Goal: Transaction & Acquisition: Download file/media

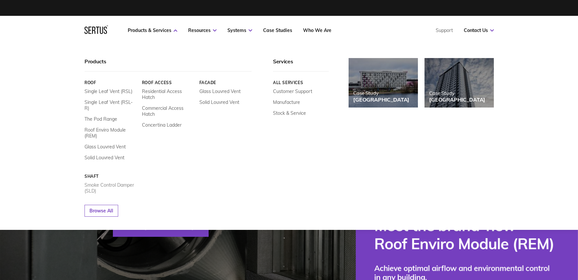
click at [114, 182] on link "Smoke Control Damper (SLD)" at bounding box center [110, 188] width 52 height 12
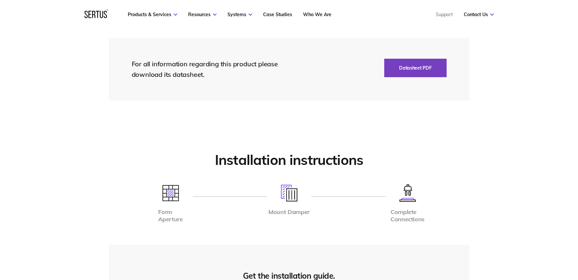
scroll to position [1550, 0]
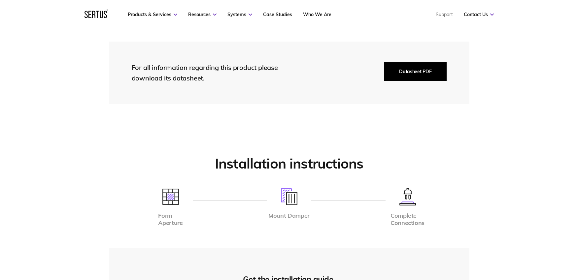
click at [401, 72] on button "Datasheet PDF" at bounding box center [415, 71] width 62 height 18
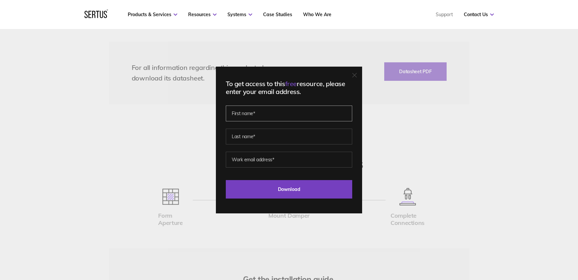
click at [257, 111] on input "text" at bounding box center [289, 114] width 126 height 16
type input "Mark"
type input "[PERSON_NAME]"
type input "[EMAIL_ADDRESS][DOMAIN_NAME]"
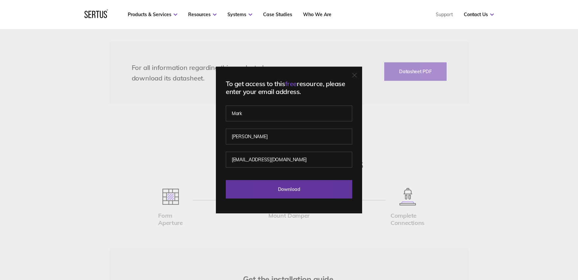
click at [300, 191] on input "Download" at bounding box center [289, 189] width 126 height 18
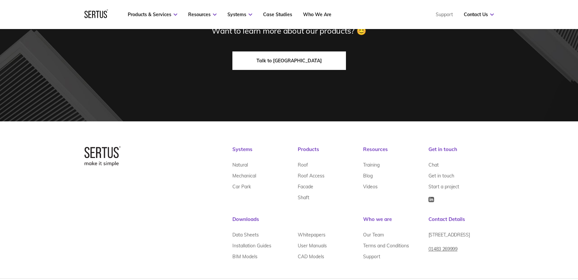
scroll to position [2327, 0]
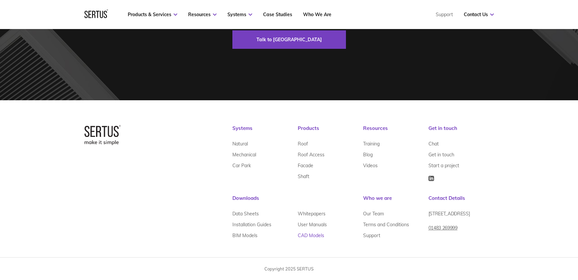
click at [308, 234] on link "CAD Models" at bounding box center [311, 235] width 26 height 11
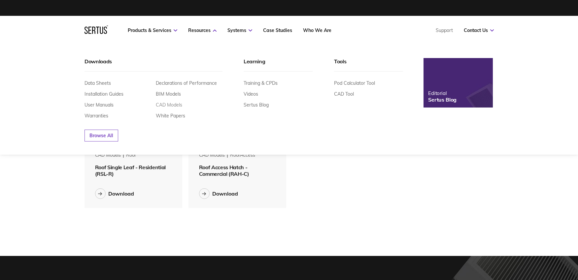
click at [169, 103] on link "CAD Models" at bounding box center [169, 105] width 26 height 6
click at [166, 105] on link "CAD Models" at bounding box center [169, 105] width 26 height 6
click at [349, 94] on link "CAD Tool" at bounding box center [344, 94] width 20 height 6
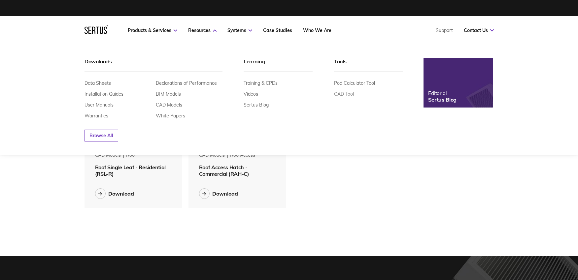
click at [350, 95] on link "CAD Tool" at bounding box center [344, 94] width 20 height 6
click at [340, 95] on link "CAD Tool" at bounding box center [344, 94] width 20 height 6
click at [343, 94] on link "CAD Tool" at bounding box center [344, 94] width 20 height 6
click at [94, 93] on link "Installation Guides" at bounding box center [103, 94] width 39 height 6
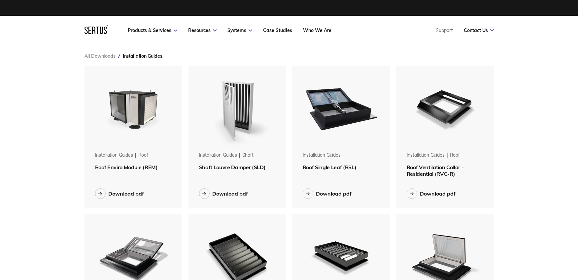
scroll to position [595, 419]
click at [236, 168] on span "Shaft Louvre Damper (SLD)" at bounding box center [232, 167] width 67 height 7
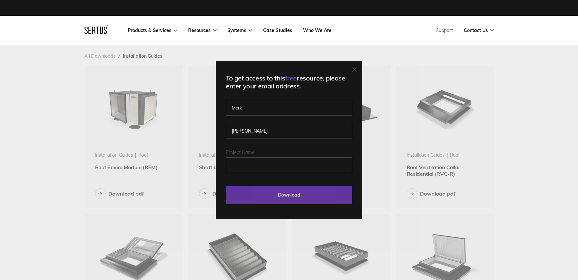
click at [291, 192] on input "Download" at bounding box center [289, 195] width 126 height 18
